Goal: Task Accomplishment & Management: Complete application form

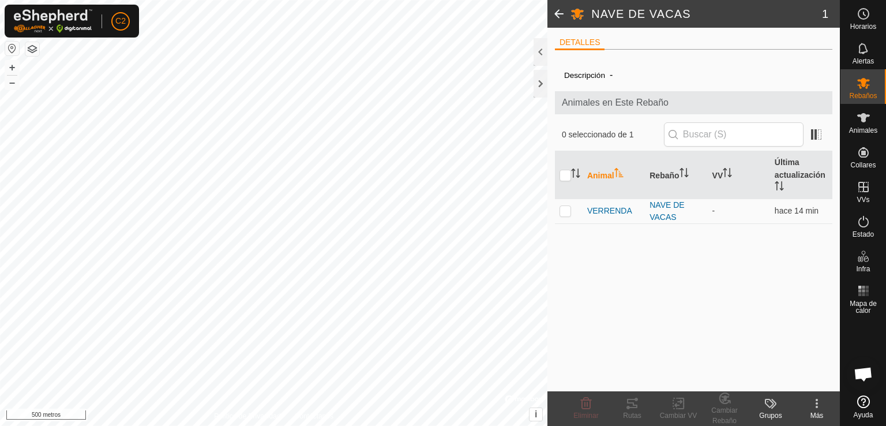
scroll to position [197, 0]
click at [9, 47] on button "button" at bounding box center [12, 49] width 14 height 14
click at [9, 70] on font "+" at bounding box center [12, 67] width 6 height 12
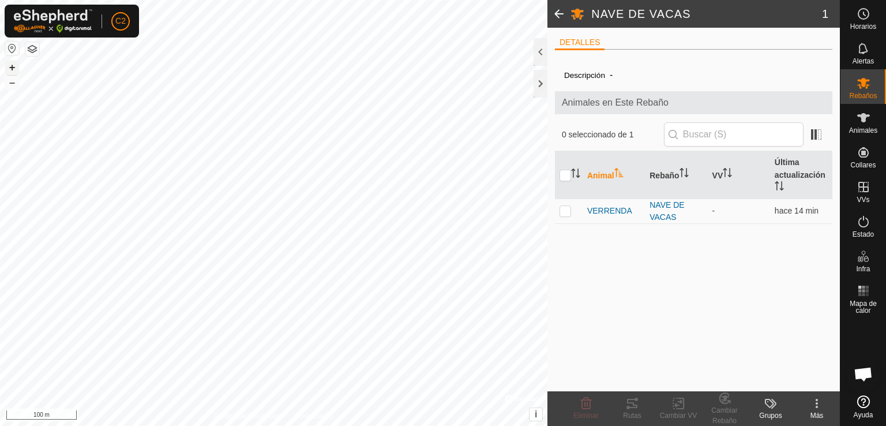
click at [9, 70] on font "+" at bounding box center [12, 67] width 6 height 12
click at [548, 243] on div "NAVE DE VACAS 1 DETALLES Descripción - Animales en Este Rebaño 0 seleccionado d…" at bounding box center [420, 213] width 840 height 426
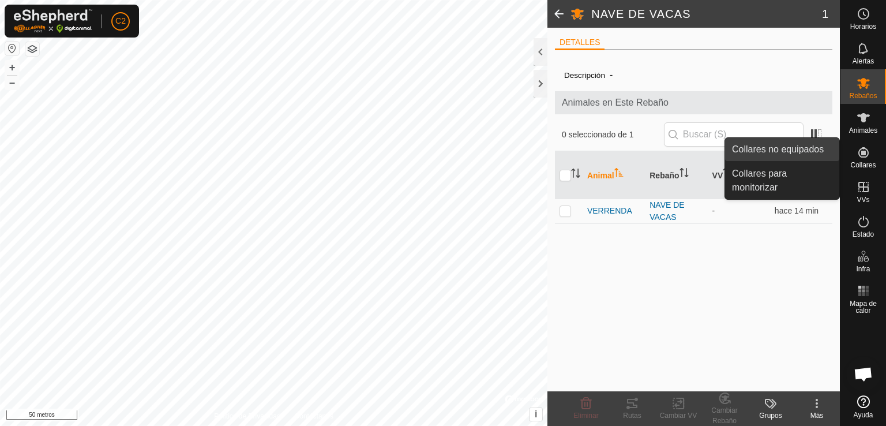
click at [784, 158] on link "Collares no equipados" at bounding box center [782, 149] width 114 height 23
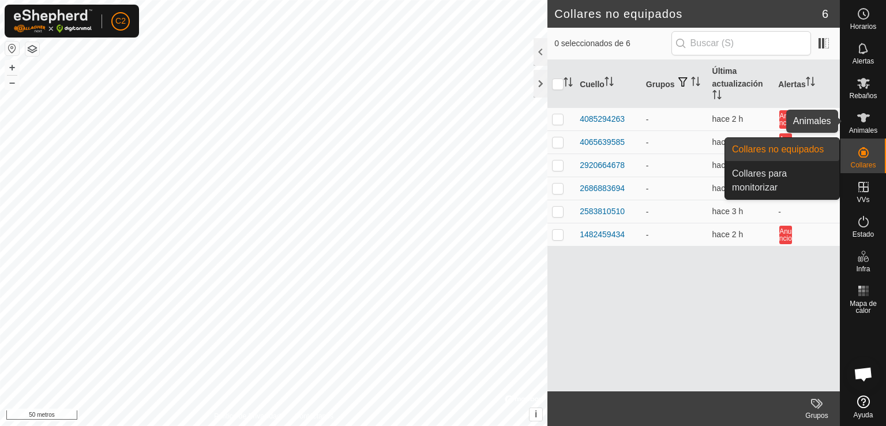
click at [856, 123] on icon at bounding box center [863, 118] width 14 height 14
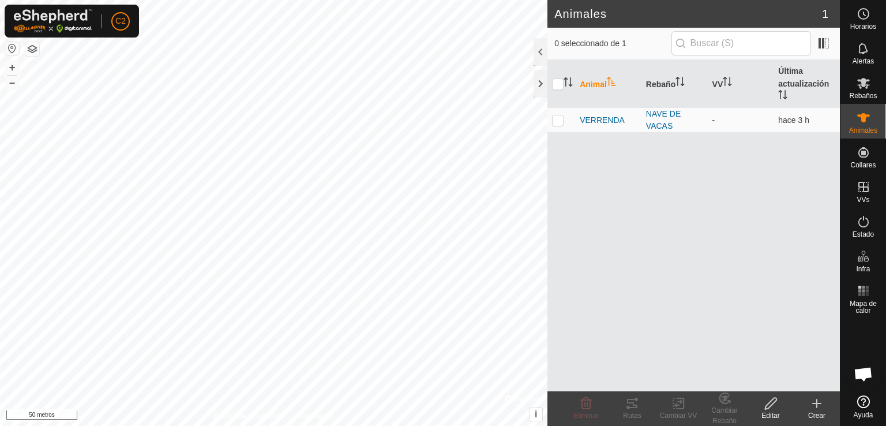
click at [811, 403] on icon at bounding box center [817, 403] width 14 height 14
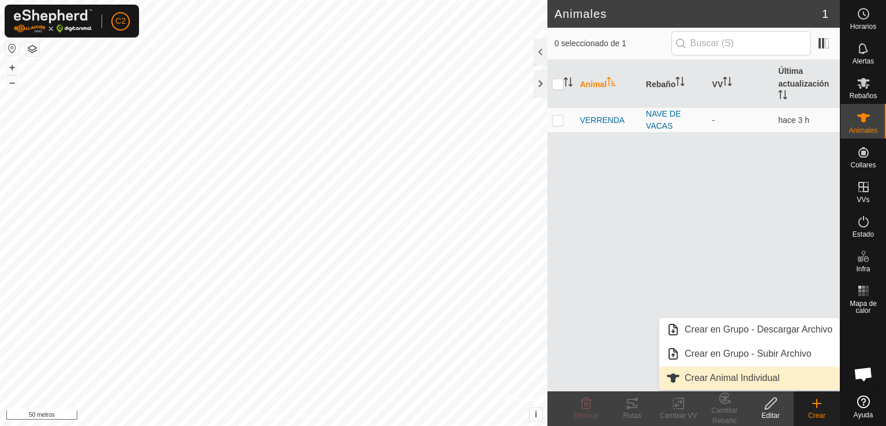
click at [768, 373] on link "Crear Animal Individual" at bounding box center [749, 377] width 180 height 23
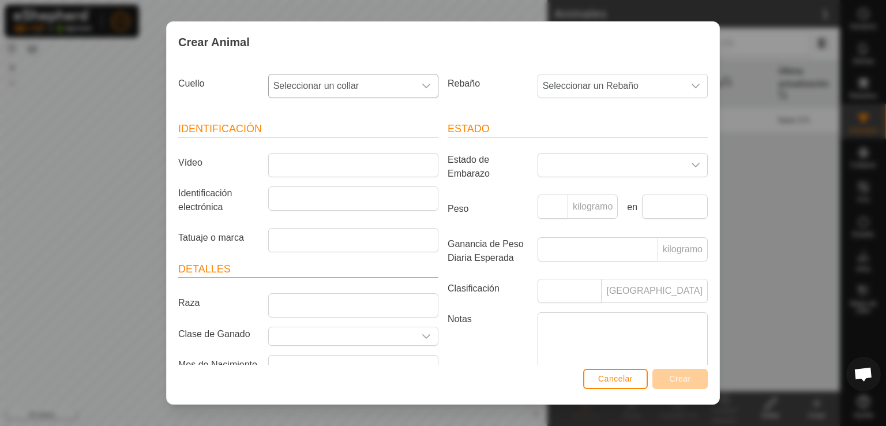
click at [422, 91] on div "disparador desplegable" at bounding box center [426, 85] width 23 height 23
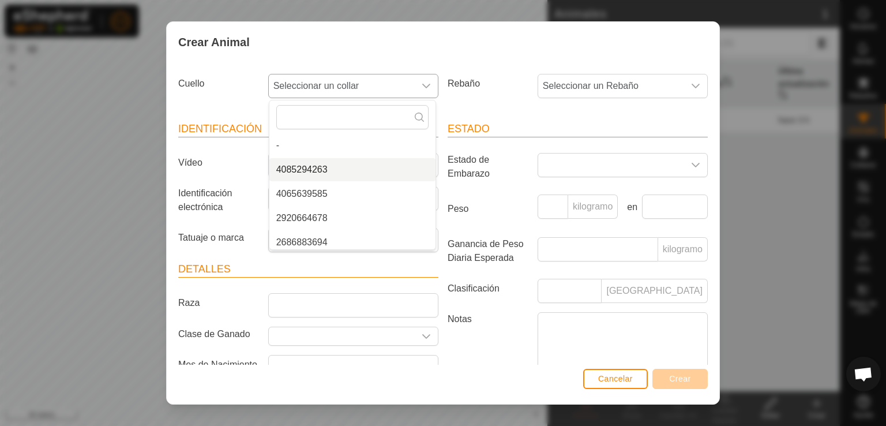
click at [371, 169] on li "4085294263" at bounding box center [352, 169] width 166 height 23
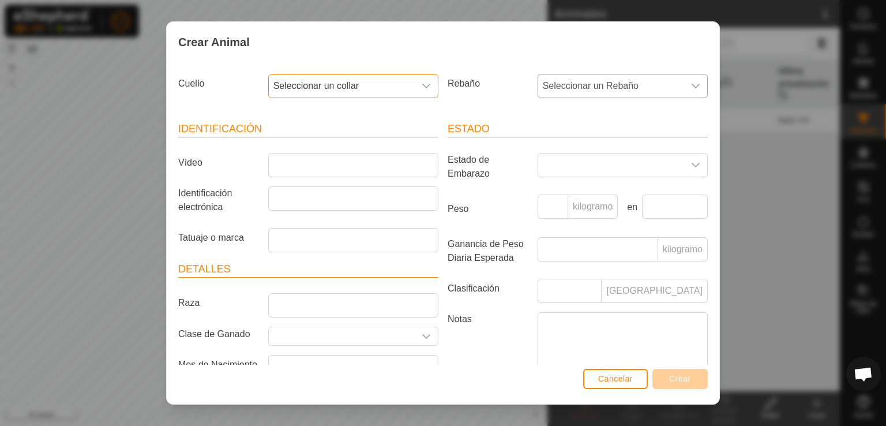
click at [625, 80] on span "Seleccionar un Rebaño" at bounding box center [611, 85] width 146 height 23
click at [609, 171] on li "NAVE DE VACAS" at bounding box center [622, 169] width 166 height 23
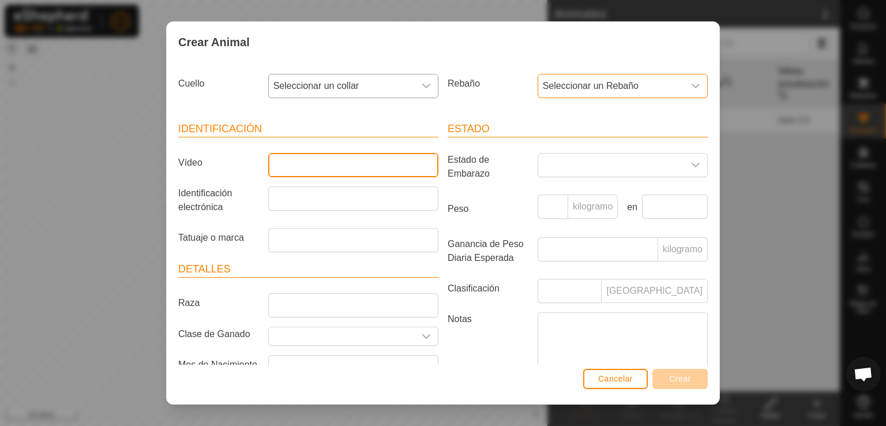
click at [386, 167] on input "Vídeo" at bounding box center [353, 165] width 170 height 24
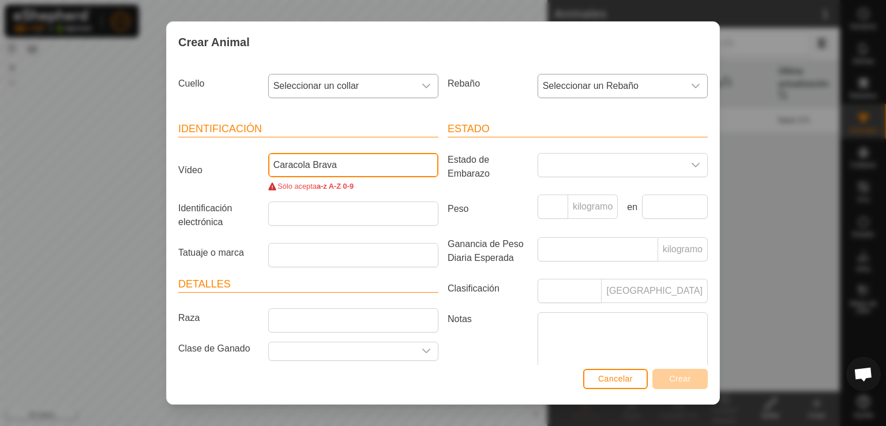
click at [307, 167] on input "Caracola Brava" at bounding box center [353, 165] width 170 height 24
click at [315, 164] on input "Caracola Brava" at bounding box center [353, 165] width 170 height 24
click at [310, 163] on input "Caracola Brava" at bounding box center [353, 165] width 170 height 24
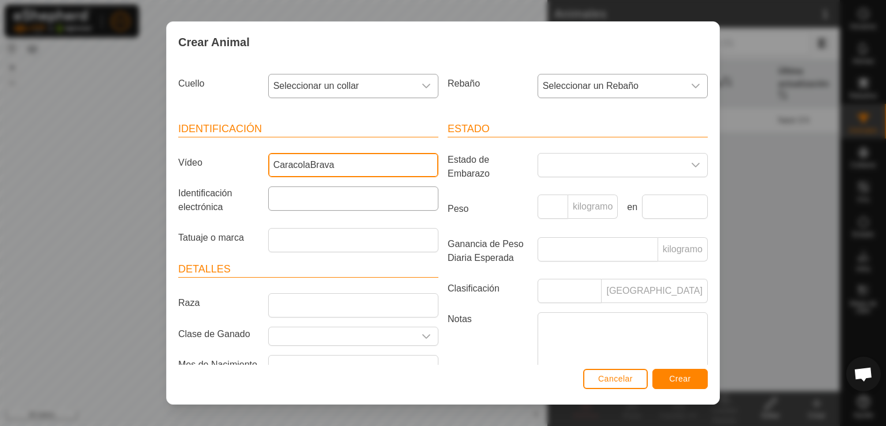
type input "CaracolaBrava"
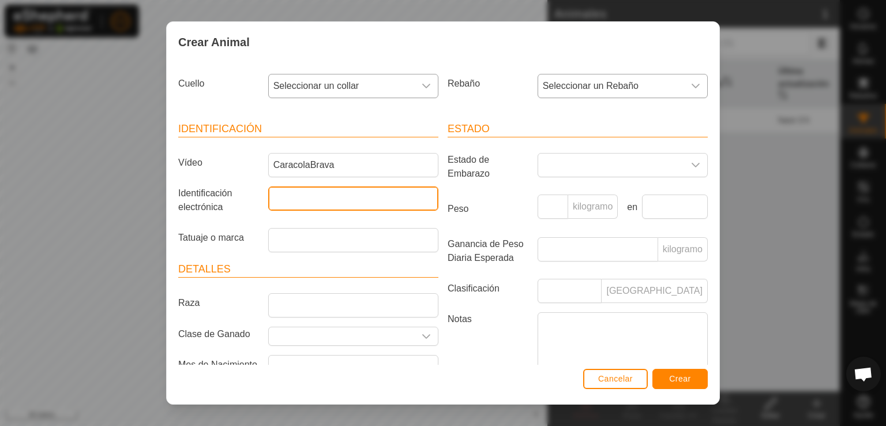
click at [401, 197] on input "Identificación electrónica" at bounding box center [353, 198] width 170 height 24
click at [589, 160] on span at bounding box center [611, 164] width 146 height 23
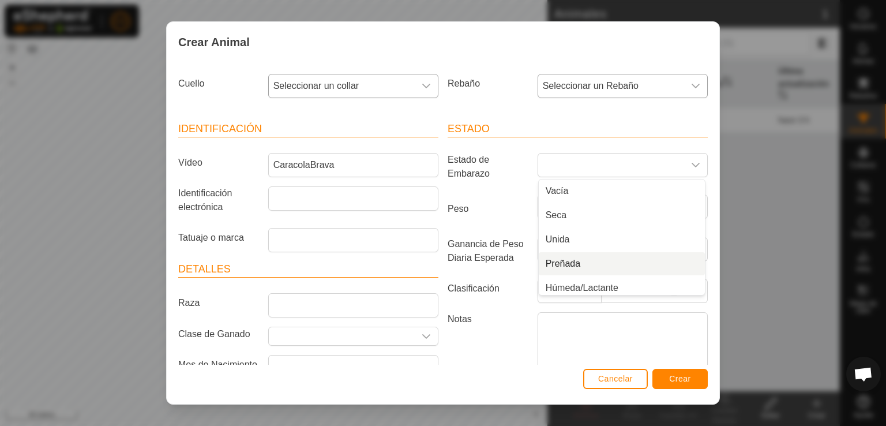
click at [488, 360] on label "Notas" at bounding box center [488, 344] width 90 height 65
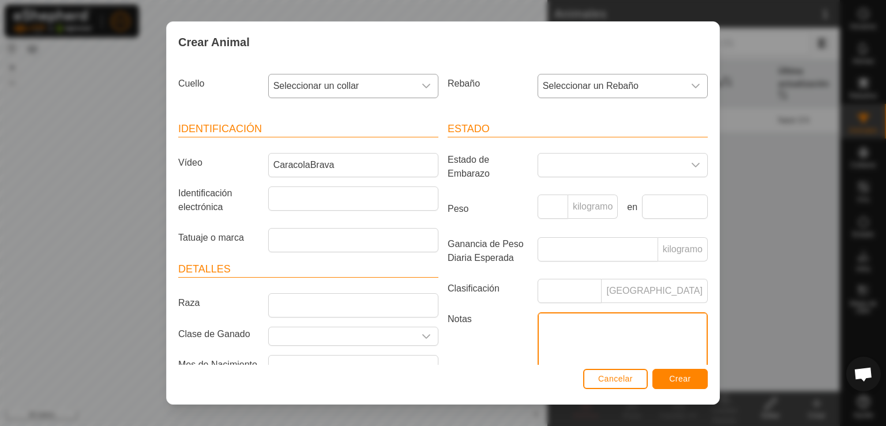
click at [538, 360] on textarea "Notas" at bounding box center [623, 345] width 170 height 66
click at [678, 379] on font "Crear" at bounding box center [680, 378] width 22 height 9
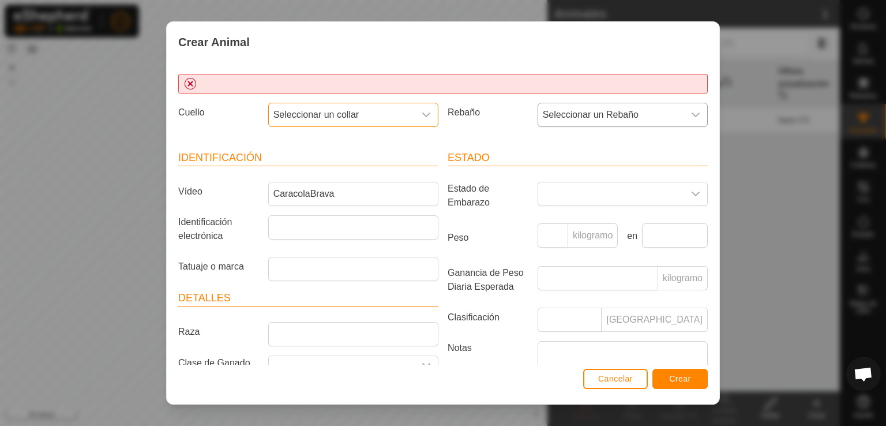
click at [406, 112] on span "Seleccionar un collar" at bounding box center [342, 114] width 146 height 23
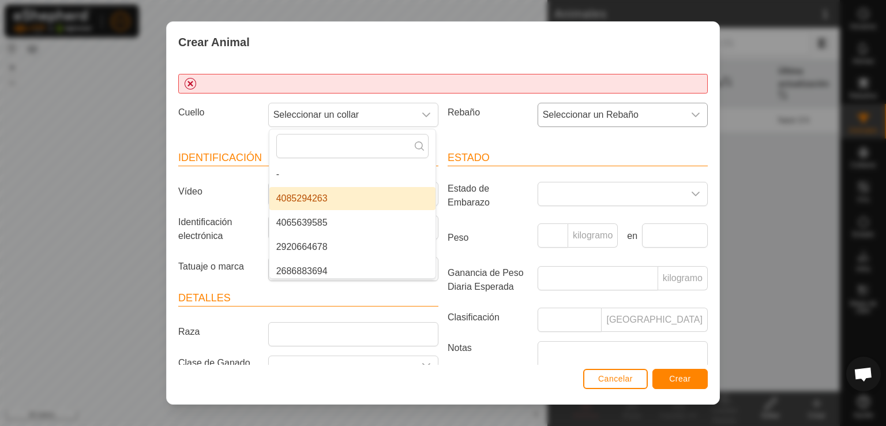
click at [384, 205] on li "4085294263" at bounding box center [352, 198] width 166 height 23
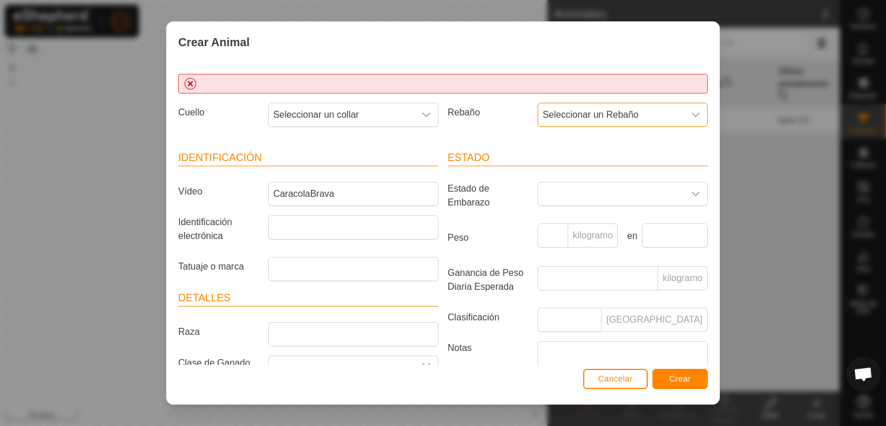
click at [628, 115] on font "Seleccionar un Rebaño" at bounding box center [591, 115] width 96 height 10
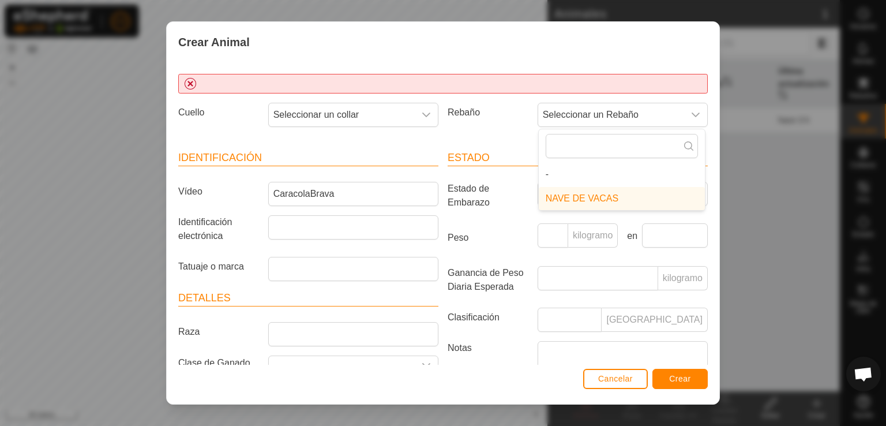
click at [581, 201] on li "NAVE DE VACAS" at bounding box center [622, 198] width 166 height 23
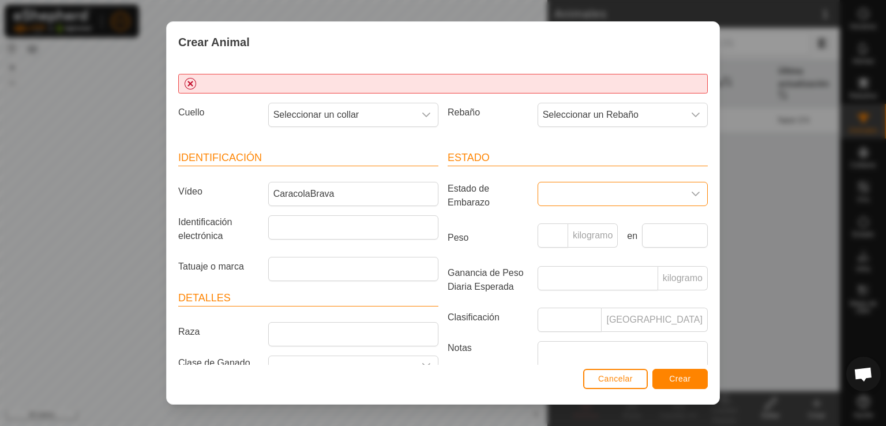
click at [588, 192] on span at bounding box center [611, 193] width 146 height 23
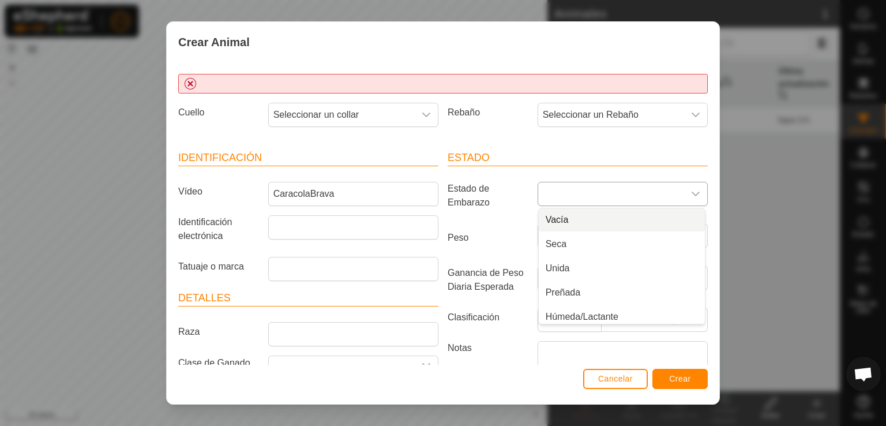
click at [585, 221] on li "Vacía" at bounding box center [622, 219] width 166 height 23
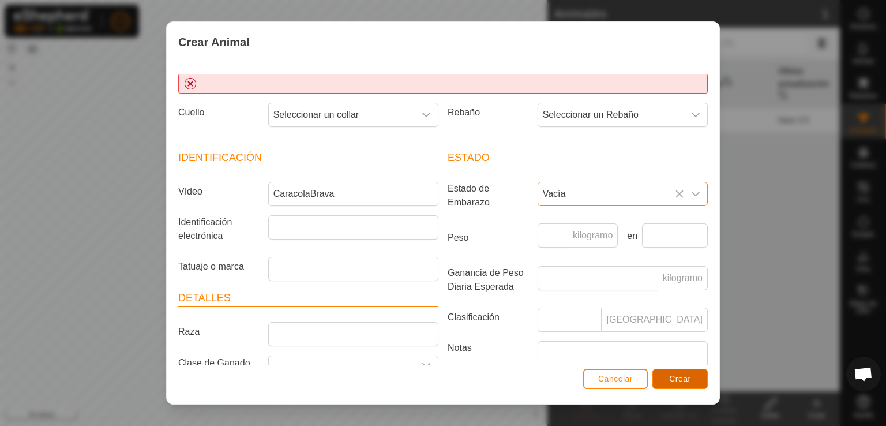
click at [672, 377] on font "Crear" at bounding box center [680, 378] width 22 height 9
click at [615, 377] on font "Cancelar" at bounding box center [615, 378] width 35 height 9
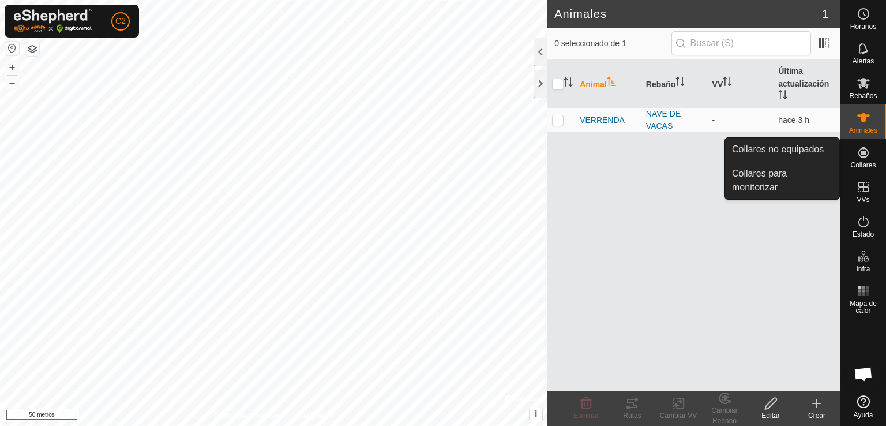
click at [807, 414] on div "Crear" at bounding box center [817, 415] width 46 height 10
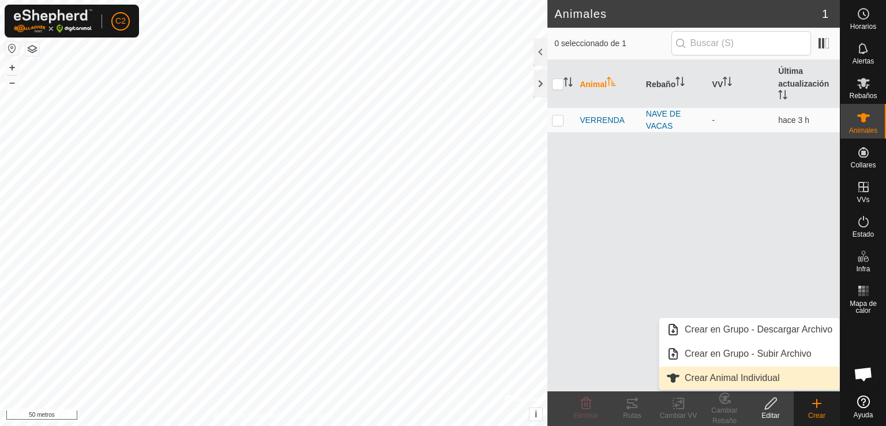
click at [768, 377] on link "Crear Animal Individual" at bounding box center [749, 377] width 180 height 23
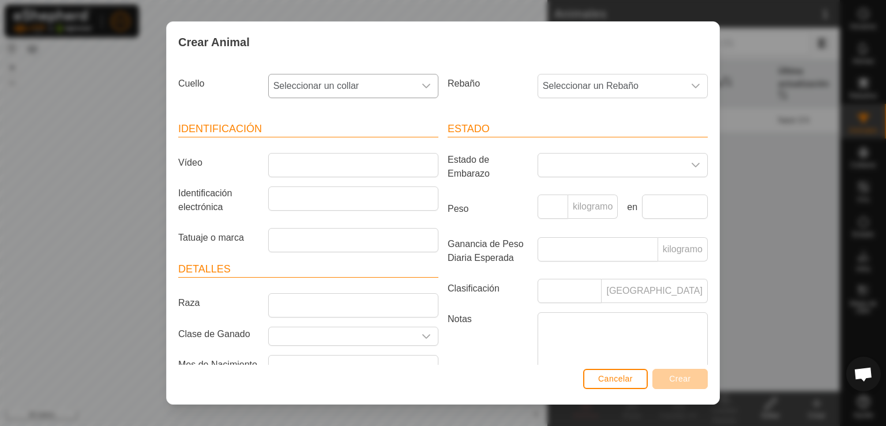
click at [397, 79] on span "Seleccionar un collar" at bounding box center [342, 85] width 146 height 23
click at [373, 174] on li "4085294263" at bounding box center [352, 169] width 166 height 23
click at [505, 351] on label "Notas" at bounding box center [488, 344] width 90 height 65
click at [538, 351] on textarea "Notas" at bounding box center [623, 345] width 170 height 66
click at [373, 81] on span "Seleccionar un collar" at bounding box center [342, 85] width 146 height 23
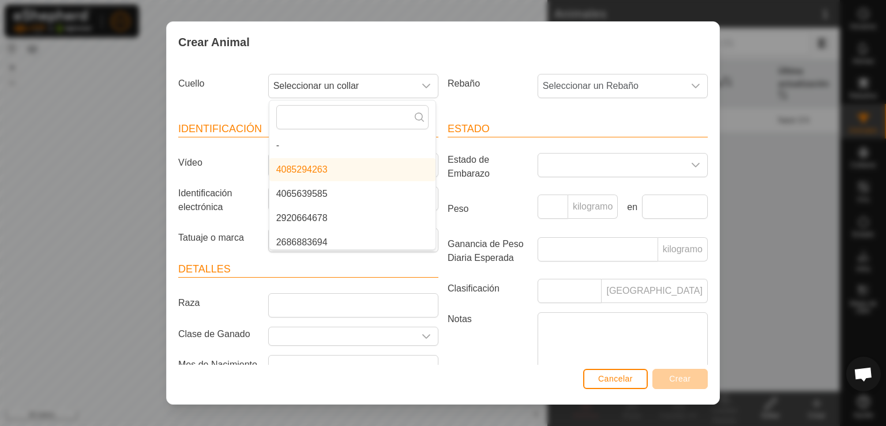
click at [370, 176] on li "4085294263" at bounding box center [352, 169] width 166 height 23
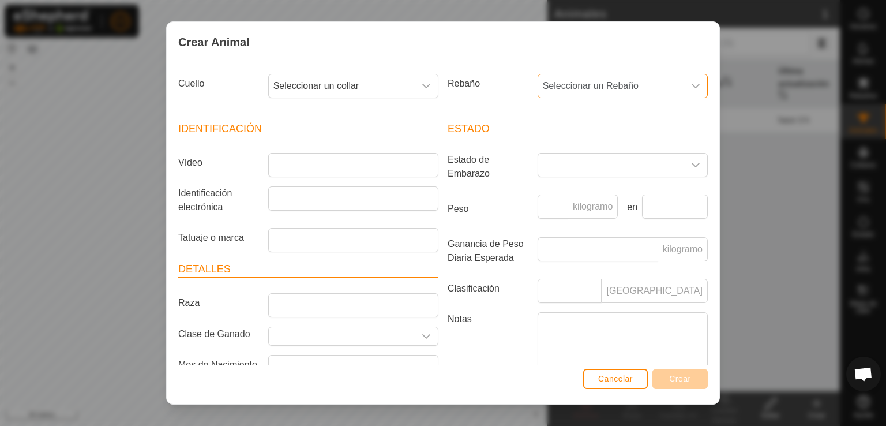
click at [570, 80] on span "Seleccionar un Rebaño" at bounding box center [611, 85] width 146 height 23
click at [570, 167] on li "NAVE DE VACAS" at bounding box center [622, 169] width 166 height 23
click at [377, 162] on input "Vídeo" at bounding box center [353, 165] width 170 height 24
type input "CaracolaBrava"
click at [671, 377] on font "Crear" at bounding box center [680, 378] width 22 height 9
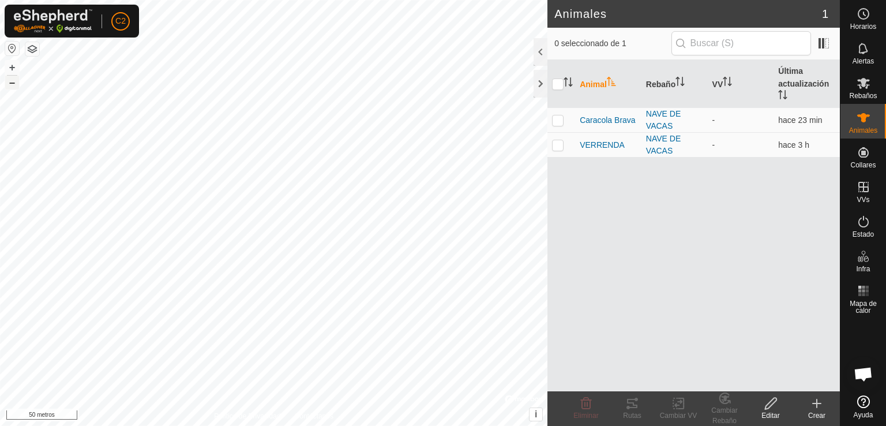
click at [14, 85] on font "–" at bounding box center [12, 82] width 6 height 12
click at [807, 415] on div "Crear" at bounding box center [817, 415] width 46 height 10
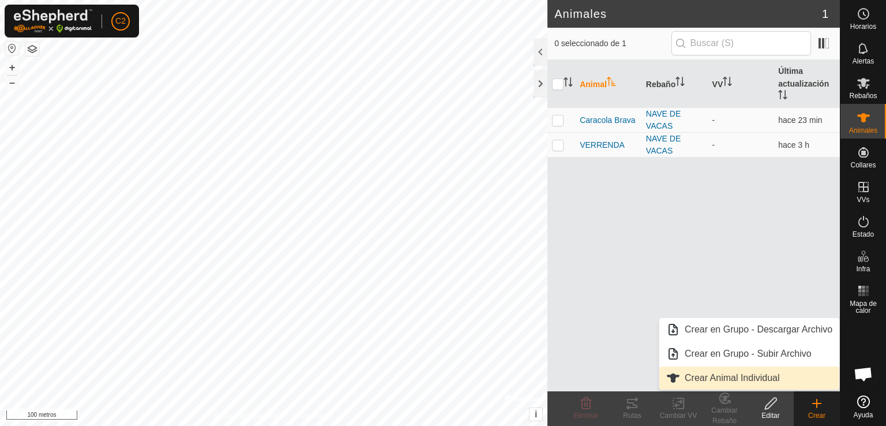
click at [750, 372] on link "Crear Animal Individual" at bounding box center [749, 377] width 180 height 23
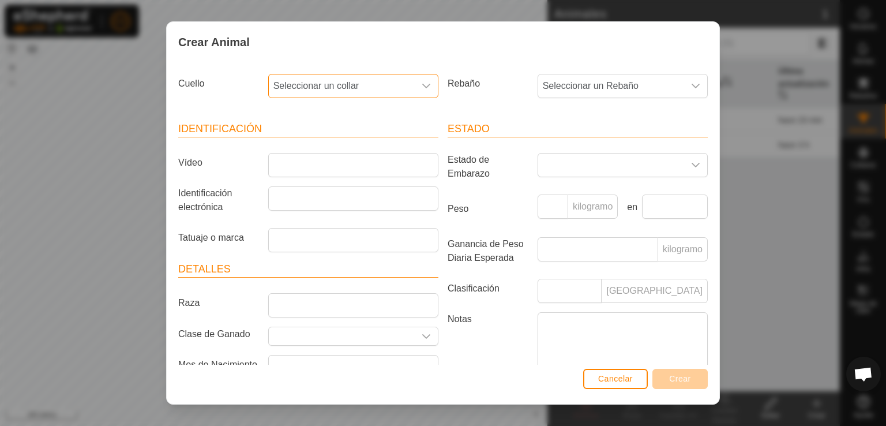
click at [391, 85] on span "Seleccionar un collar" at bounding box center [342, 85] width 146 height 23
click at [362, 170] on li "4065639585" at bounding box center [352, 169] width 166 height 23
click at [635, 76] on span "Seleccionar un Rebaño" at bounding box center [611, 85] width 146 height 23
click at [607, 176] on li "NAVE DE VACAS" at bounding box center [622, 169] width 166 height 23
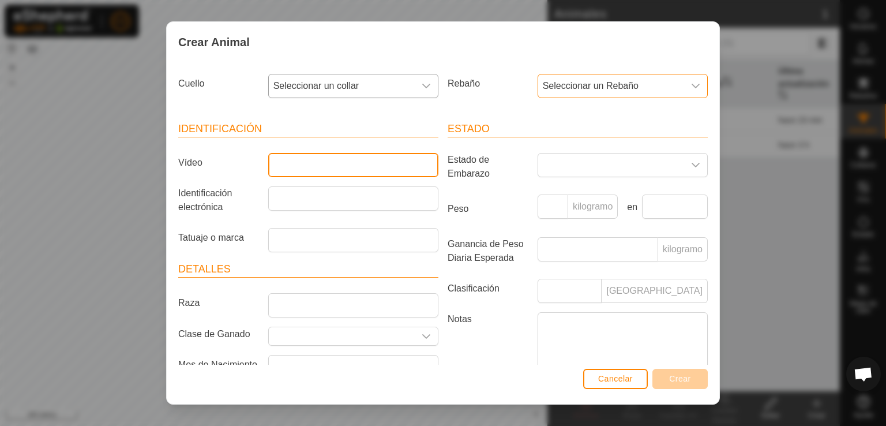
click at [375, 160] on input "Vídeo" at bounding box center [353, 165] width 170 height 24
type input "[PERSON_NAME]"
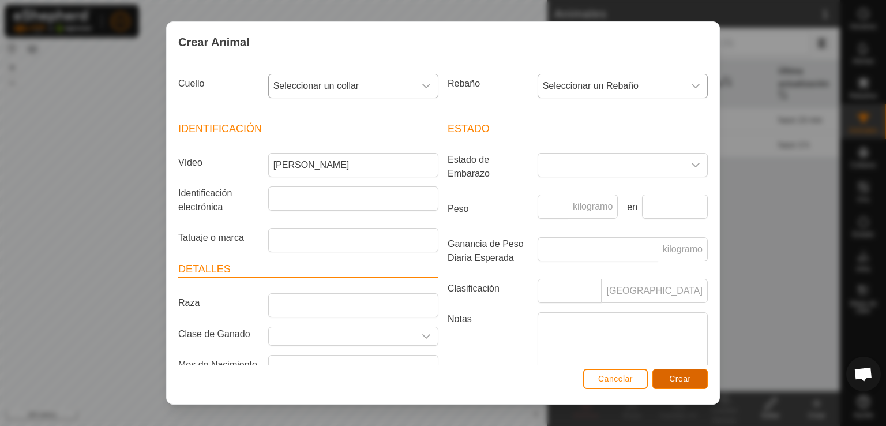
click at [667, 374] on button "Crear" at bounding box center [679, 379] width 55 height 20
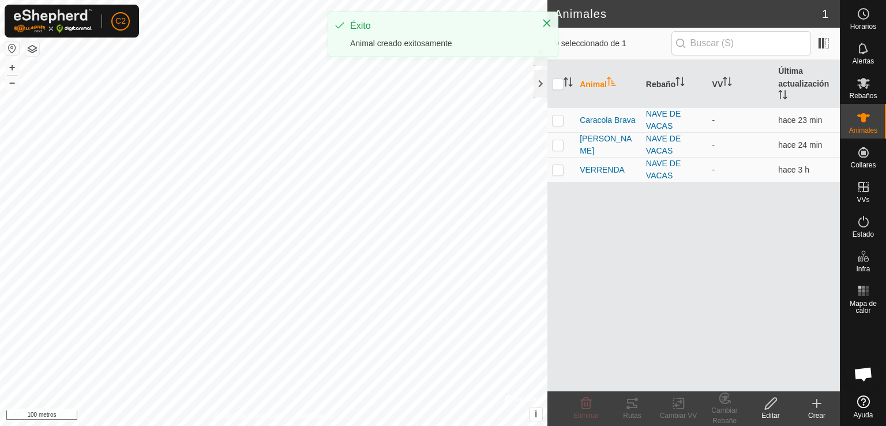
click at [828, 403] on create-svg-icon at bounding box center [817, 403] width 46 height 14
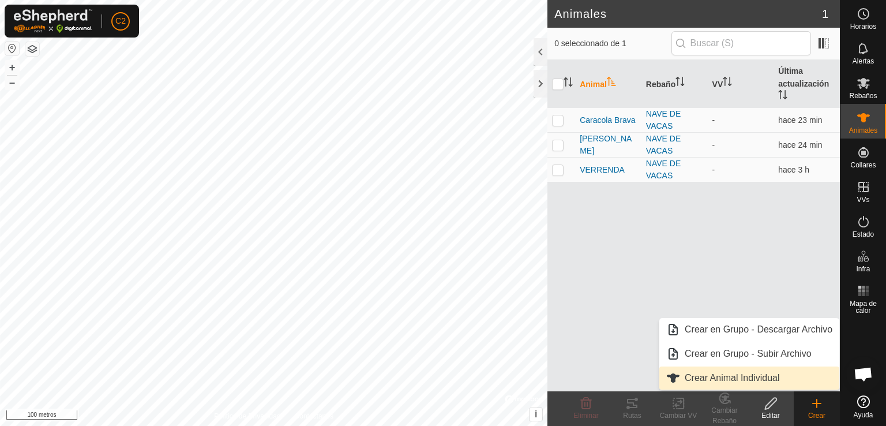
click at [761, 377] on link "Crear Animal Individual" at bounding box center [749, 377] width 180 height 23
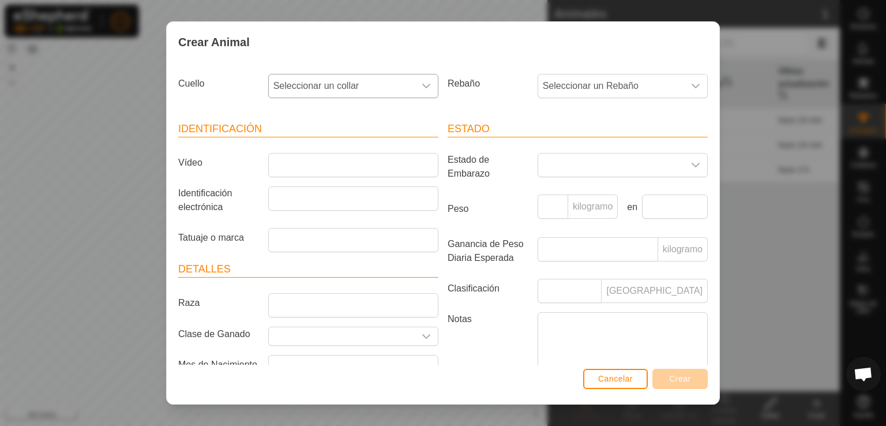
click at [360, 91] on span "Seleccionar un collar" at bounding box center [342, 85] width 146 height 23
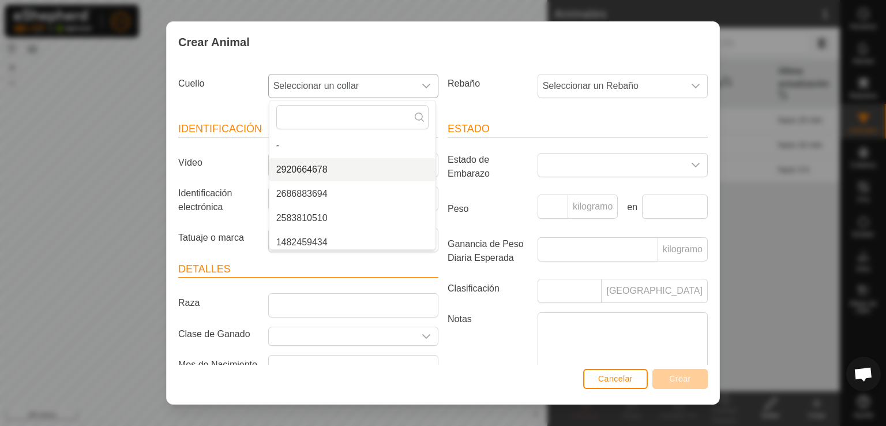
click at [355, 177] on li "2920664678" at bounding box center [352, 169] width 166 height 23
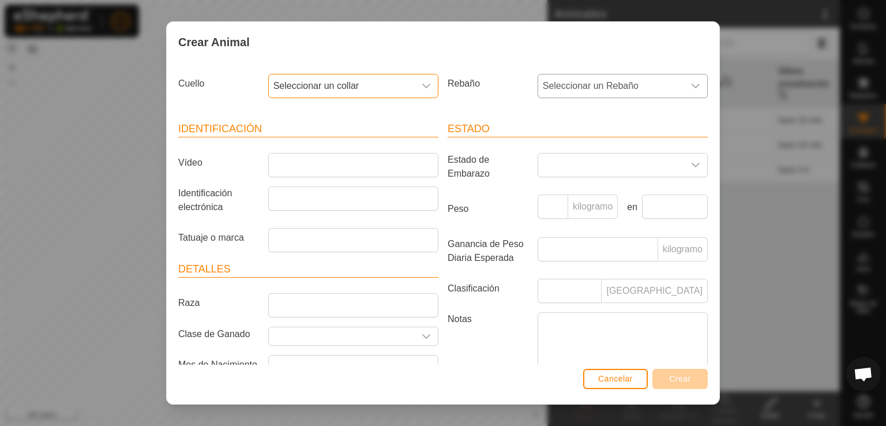
click at [636, 84] on span "Seleccionar un Rebaño" at bounding box center [611, 85] width 146 height 23
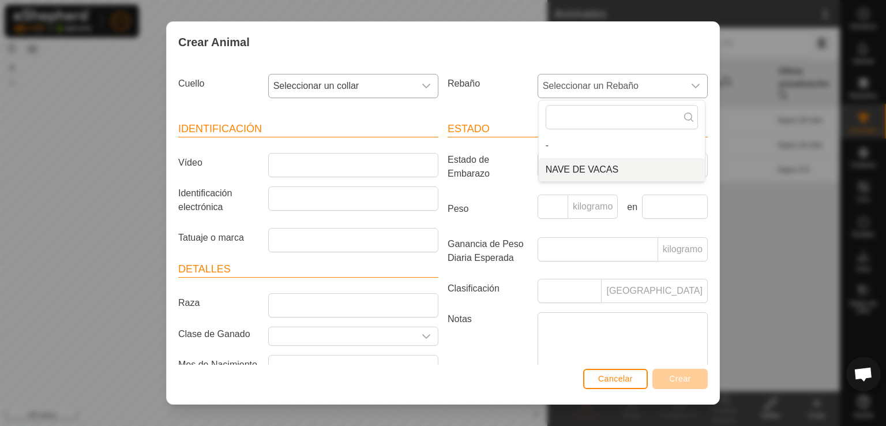
click at [604, 168] on font "NAVE DE VACAS" at bounding box center [582, 169] width 73 height 10
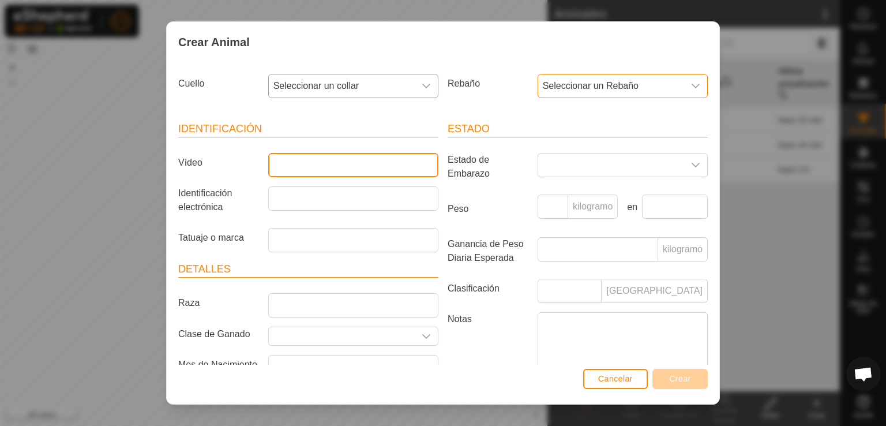
click at [414, 165] on input "Vídeo" at bounding box center [353, 165] width 170 height 24
type input "ANGUS"
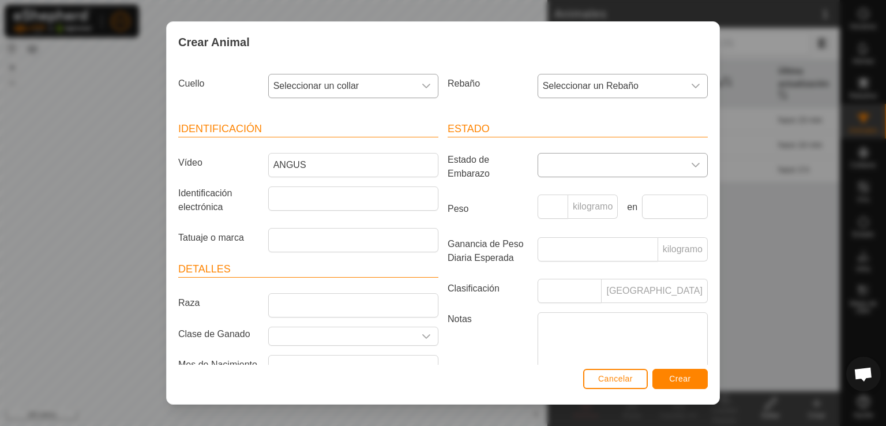
click at [600, 172] on span at bounding box center [611, 164] width 146 height 23
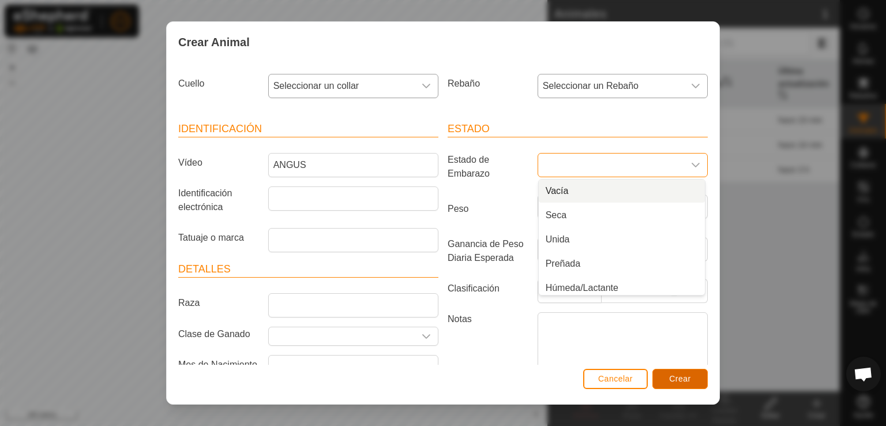
click at [685, 381] on font "Crear" at bounding box center [680, 378] width 22 height 9
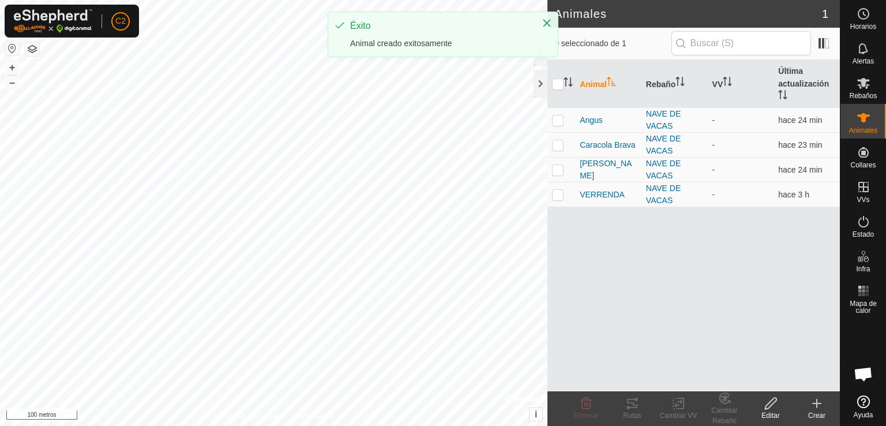
click at [818, 409] on icon at bounding box center [817, 403] width 14 height 14
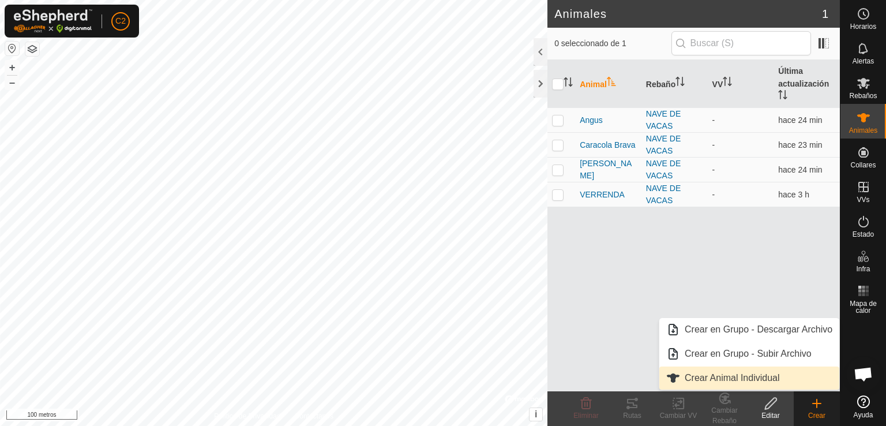
click at [743, 372] on link "Crear Animal Individual" at bounding box center [749, 377] width 180 height 23
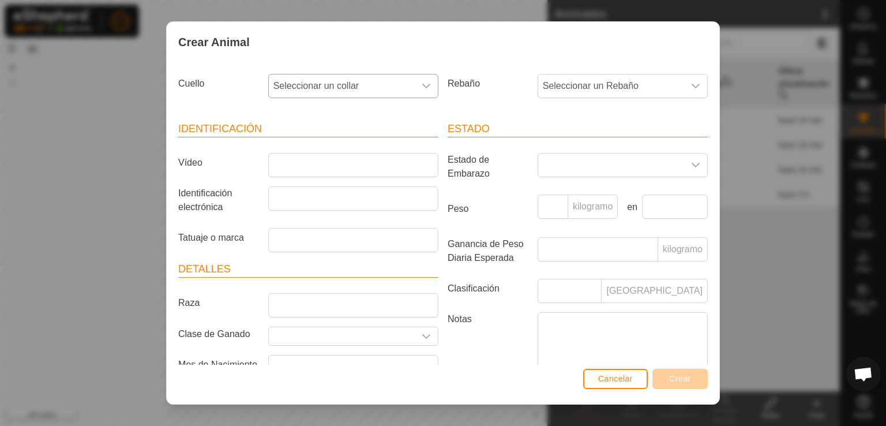
drag, startPoint x: 389, startPoint y: 81, endPoint x: 394, endPoint y: 93, distance: 13.2
click at [393, 88] on span "Seleccionar un collar" at bounding box center [342, 85] width 146 height 23
click at [385, 174] on li "2686883694" at bounding box center [352, 169] width 166 height 23
click at [582, 91] on span "Seleccionar un Rebaño" at bounding box center [611, 85] width 146 height 23
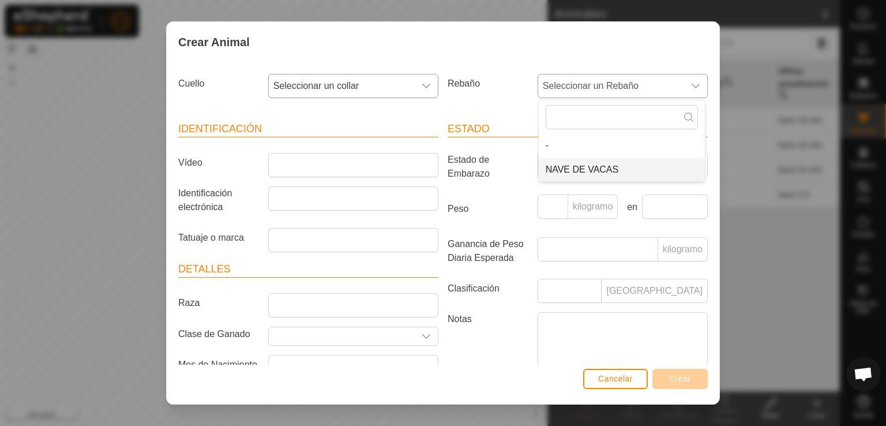
click at [577, 167] on li "NAVE DE VACAS" at bounding box center [622, 169] width 166 height 23
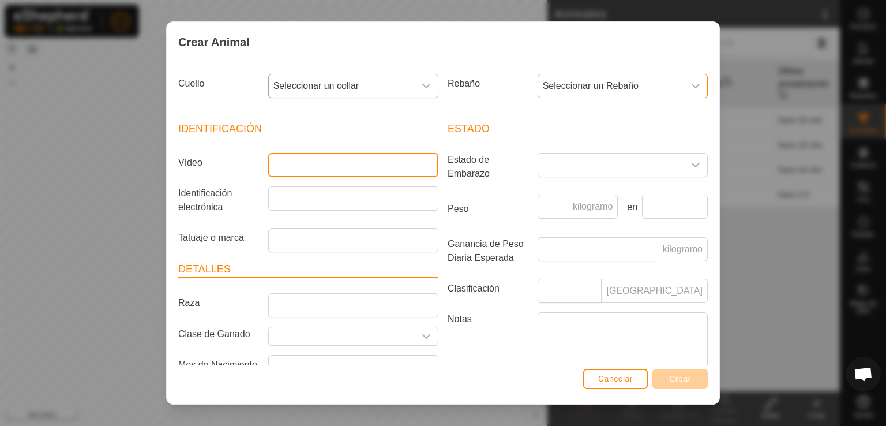
click at [390, 162] on input "Vídeo" at bounding box center [353, 165] width 170 height 24
type input "GATEADA"
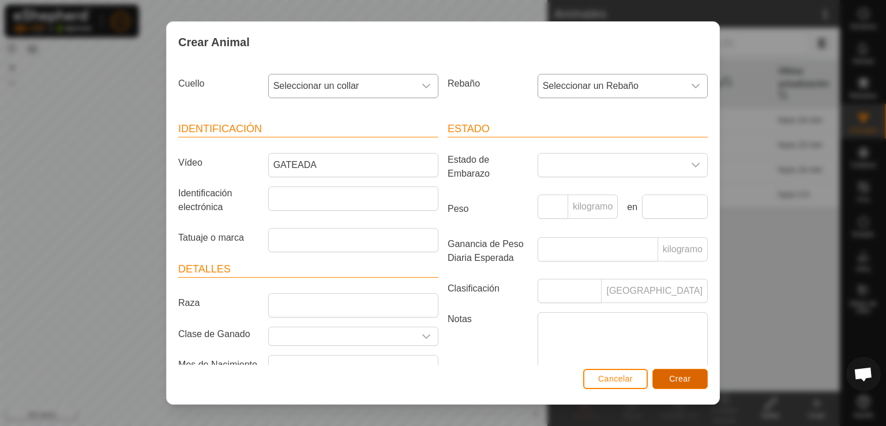
click at [691, 377] on button "Crear" at bounding box center [679, 379] width 55 height 20
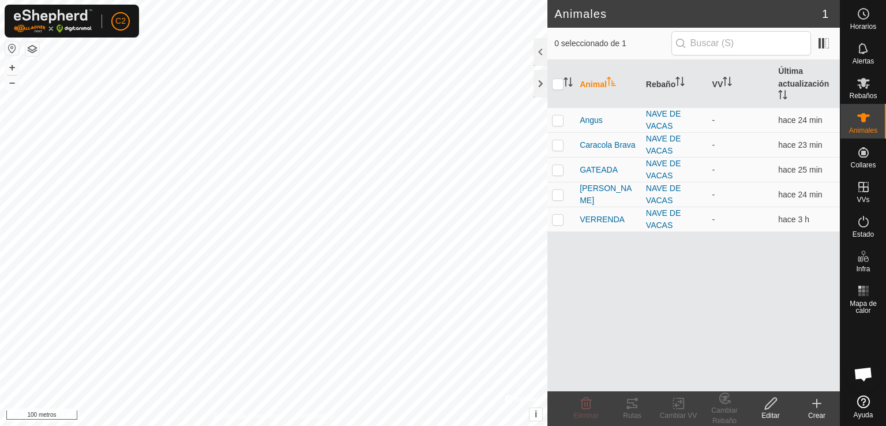
click at [818, 405] on icon at bounding box center [817, 403] width 14 height 14
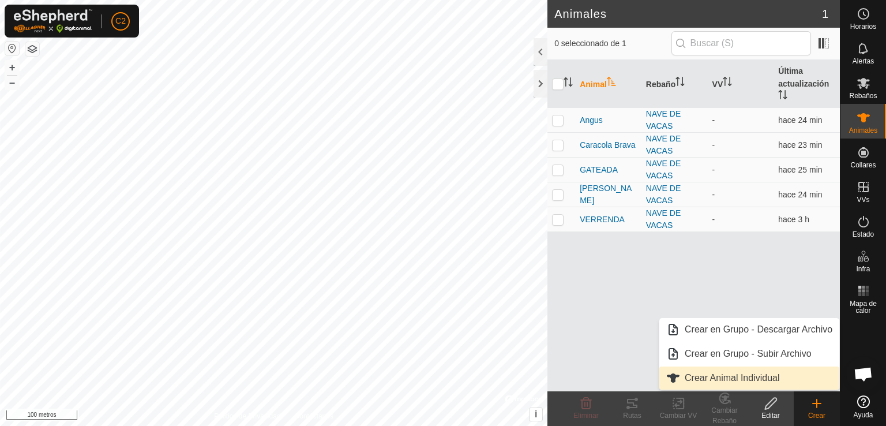
click at [769, 366] on link "Crear Animal Individual" at bounding box center [749, 377] width 180 height 23
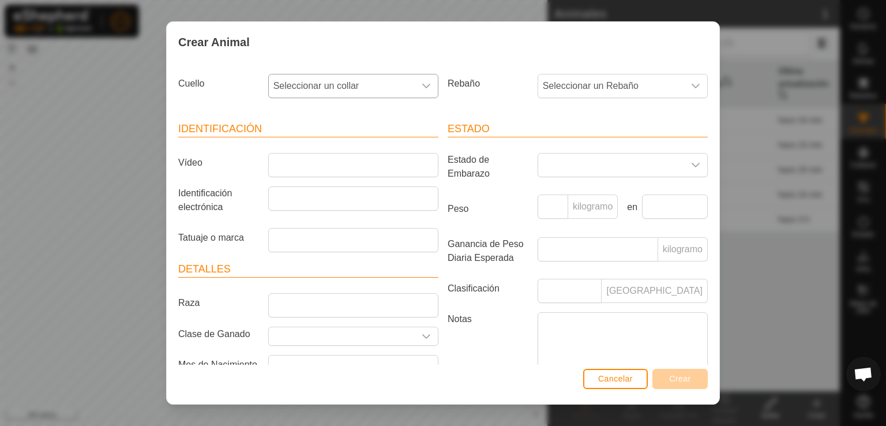
click at [422, 88] on icon "disparador desplegable" at bounding box center [426, 85] width 9 height 9
click at [378, 169] on li "2583810510" at bounding box center [352, 169] width 166 height 23
click at [574, 89] on font "Seleccionar un Rebaño" at bounding box center [591, 86] width 96 height 10
click at [573, 166] on li "NAVE DE VACAS" at bounding box center [622, 169] width 166 height 23
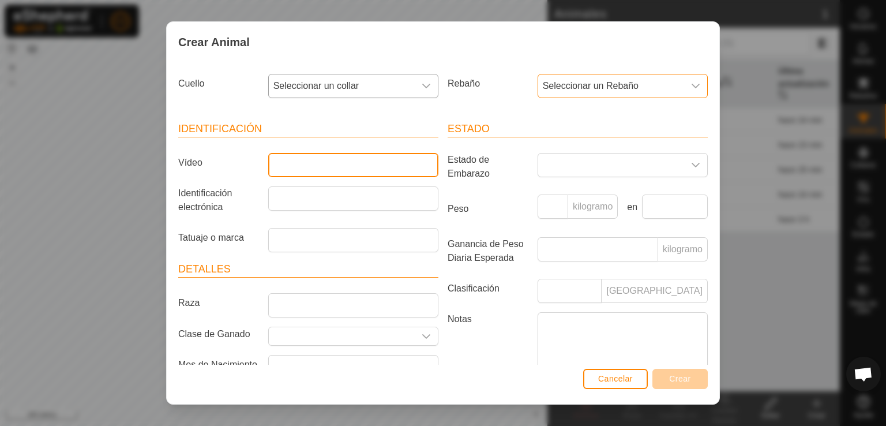
click at [408, 160] on input "Vídeo" at bounding box center [353, 165] width 170 height 24
type input "N"
type input "5997"
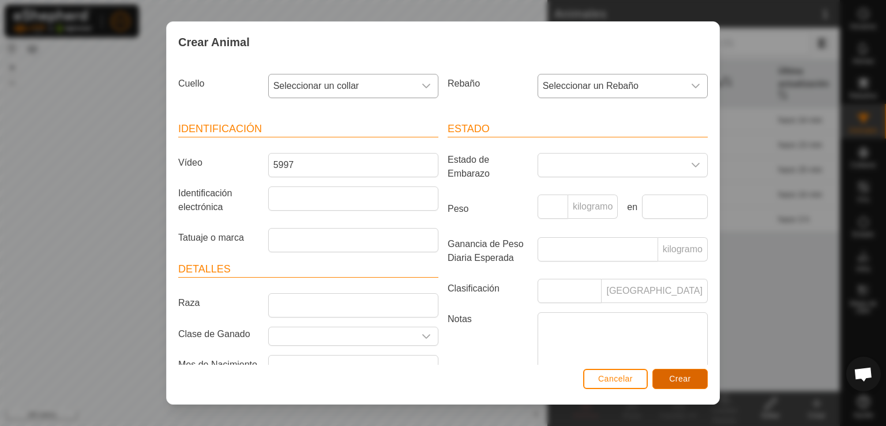
click at [665, 377] on button "Crear" at bounding box center [679, 379] width 55 height 20
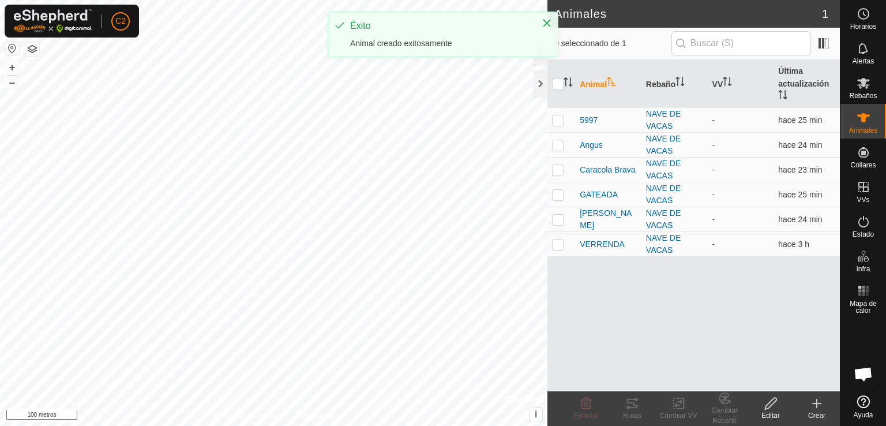
click at [814, 408] on icon at bounding box center [817, 403] width 14 height 14
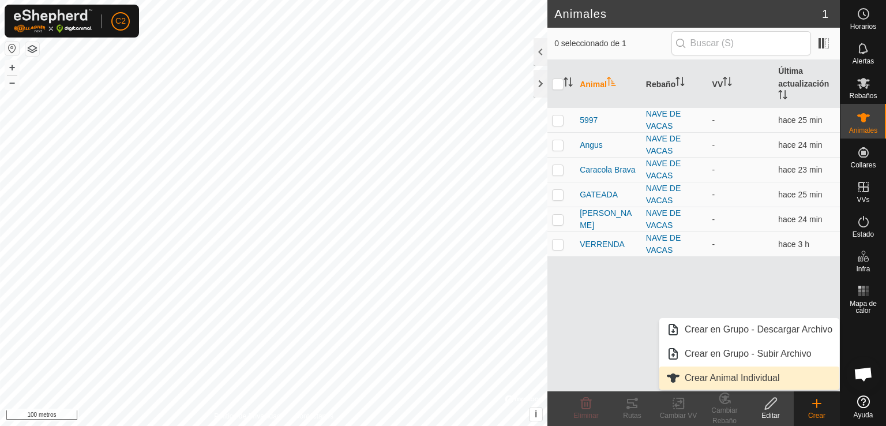
click at [751, 384] on link "Crear Animal Individual" at bounding box center [749, 377] width 180 height 23
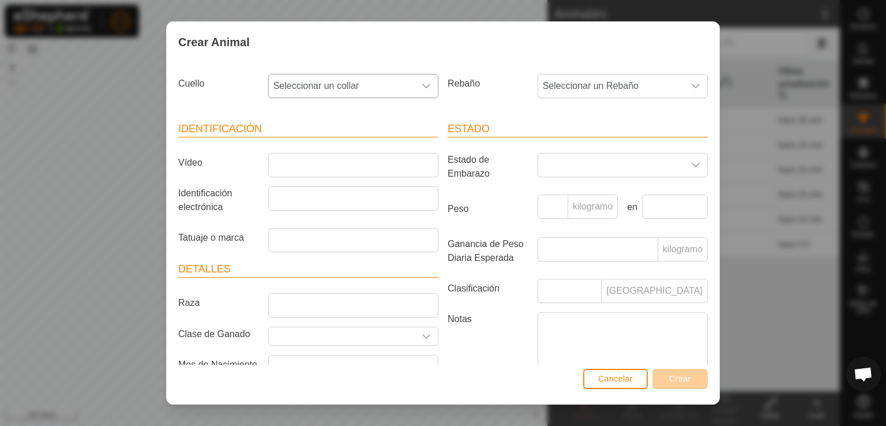
click at [354, 84] on font "Seleccionar un collar" at bounding box center [316, 86] width 86 height 10
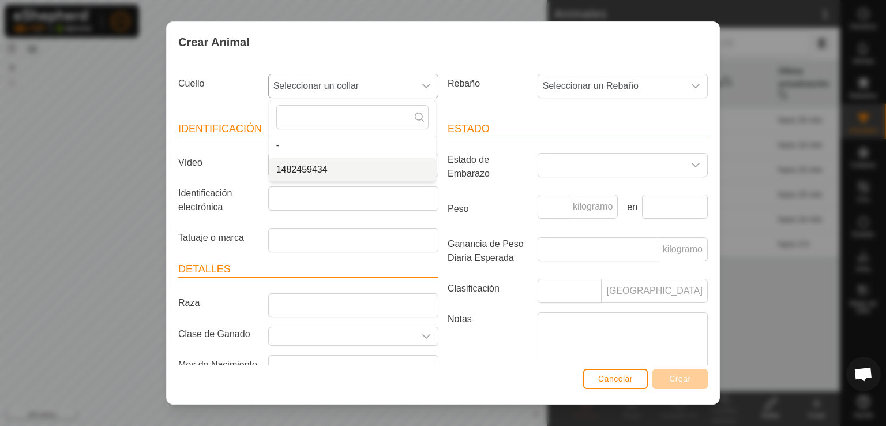
click at [338, 169] on li "1482459434" at bounding box center [352, 169] width 166 height 23
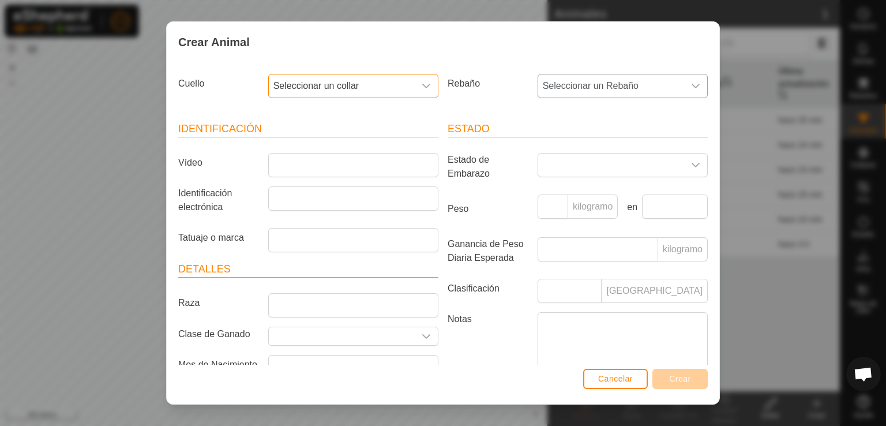
click at [630, 83] on font "Seleccionar un Rebaño" at bounding box center [591, 86] width 96 height 10
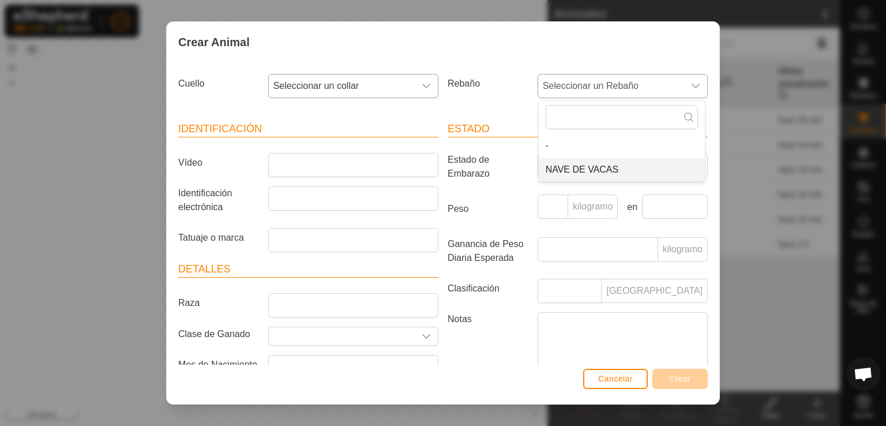
click at [584, 169] on li "NAVE DE VACAS" at bounding box center [622, 169] width 166 height 23
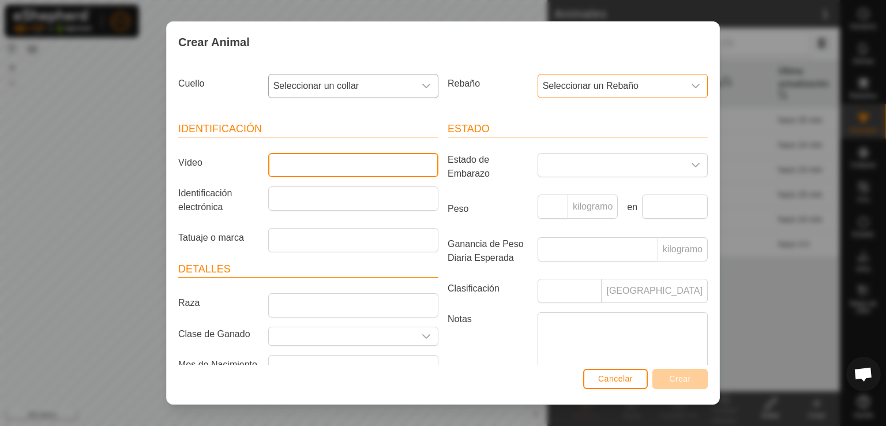
click at [418, 166] on input "Vídeo" at bounding box center [353, 165] width 170 height 24
type input "AstuVezonera"
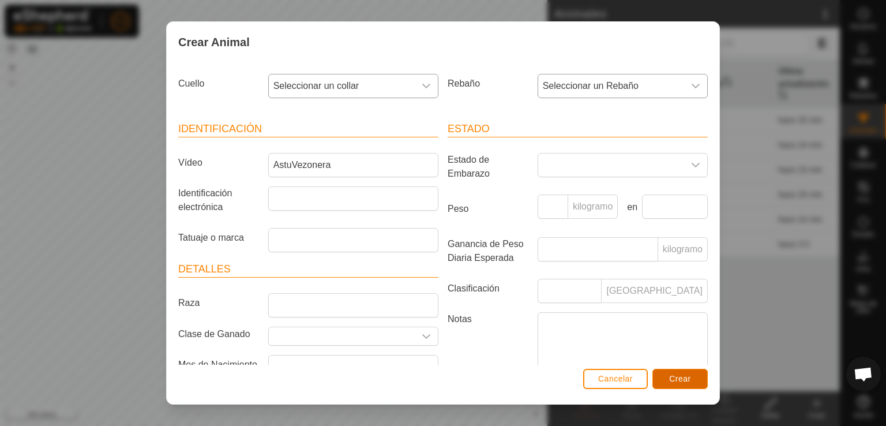
click at [667, 370] on button "Crear" at bounding box center [679, 379] width 55 height 20
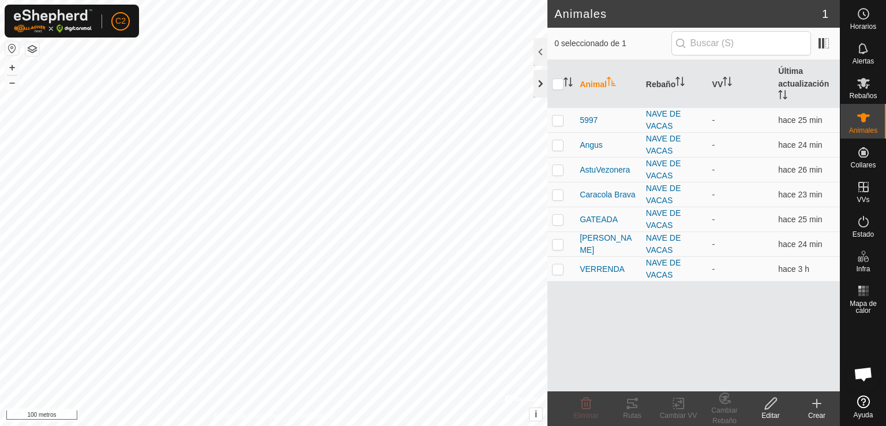
click at [540, 85] on div at bounding box center [540, 84] width 14 height 28
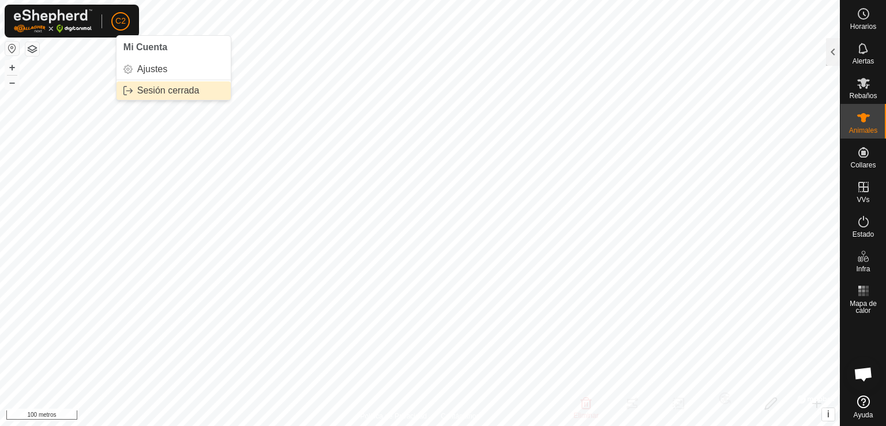
click at [157, 88] on link "Sesión cerrada" at bounding box center [173, 90] width 114 height 18
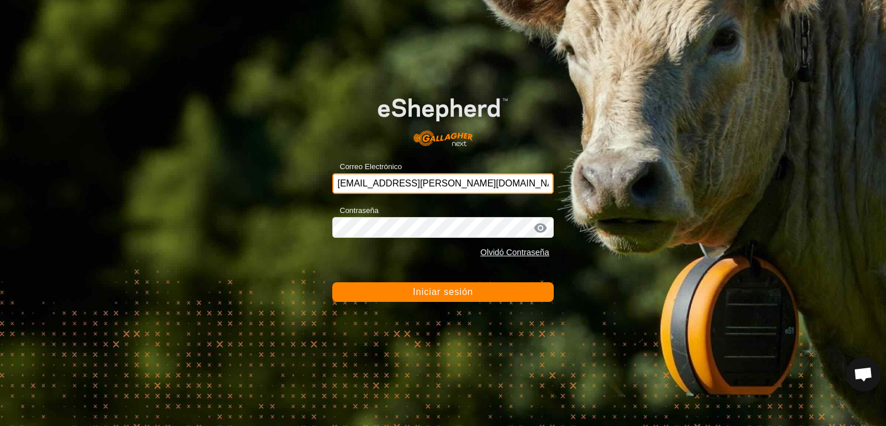
click at [367, 185] on input "[EMAIL_ADDRESS][PERSON_NAME][DOMAIN_NAME]" at bounding box center [442, 183] width 221 height 21
type input "[PERSON_NAME][EMAIL_ADDRESS][DOMAIN_NAME]"
click at [443, 290] on font "Iniciar sesión" at bounding box center [443, 292] width 61 height 10
